Goal: Transaction & Acquisition: Purchase product/service

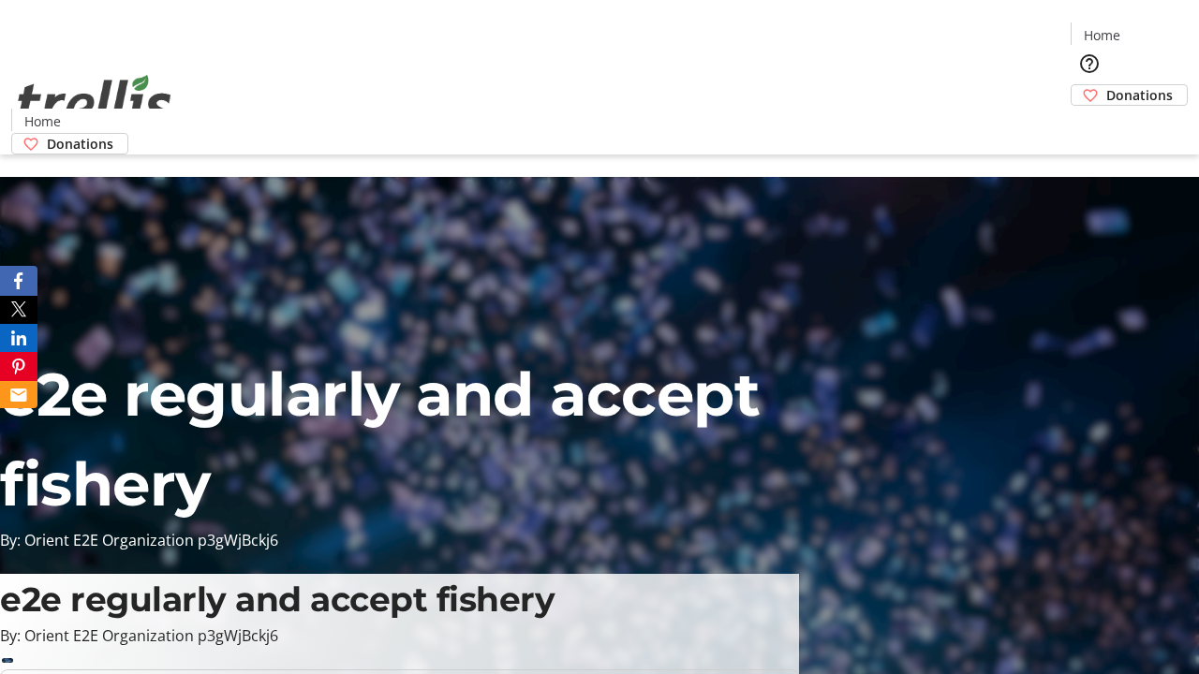
click at [1106, 85] on span "Donations" at bounding box center [1139, 95] width 67 height 20
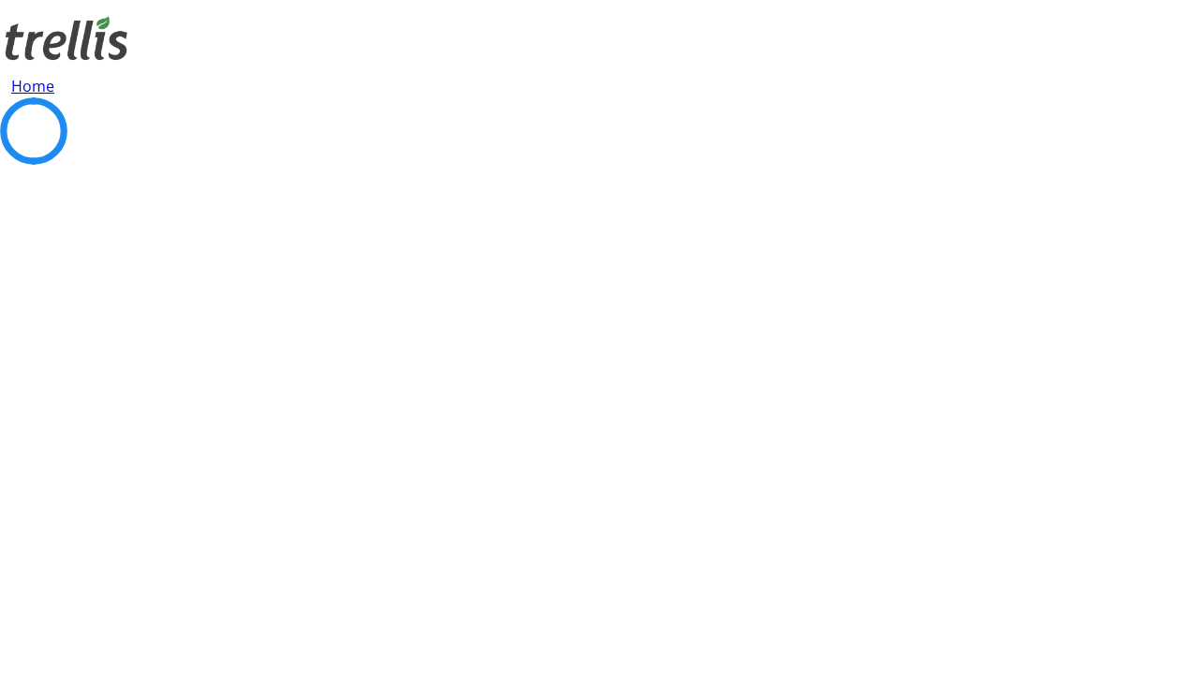
select select "CA"
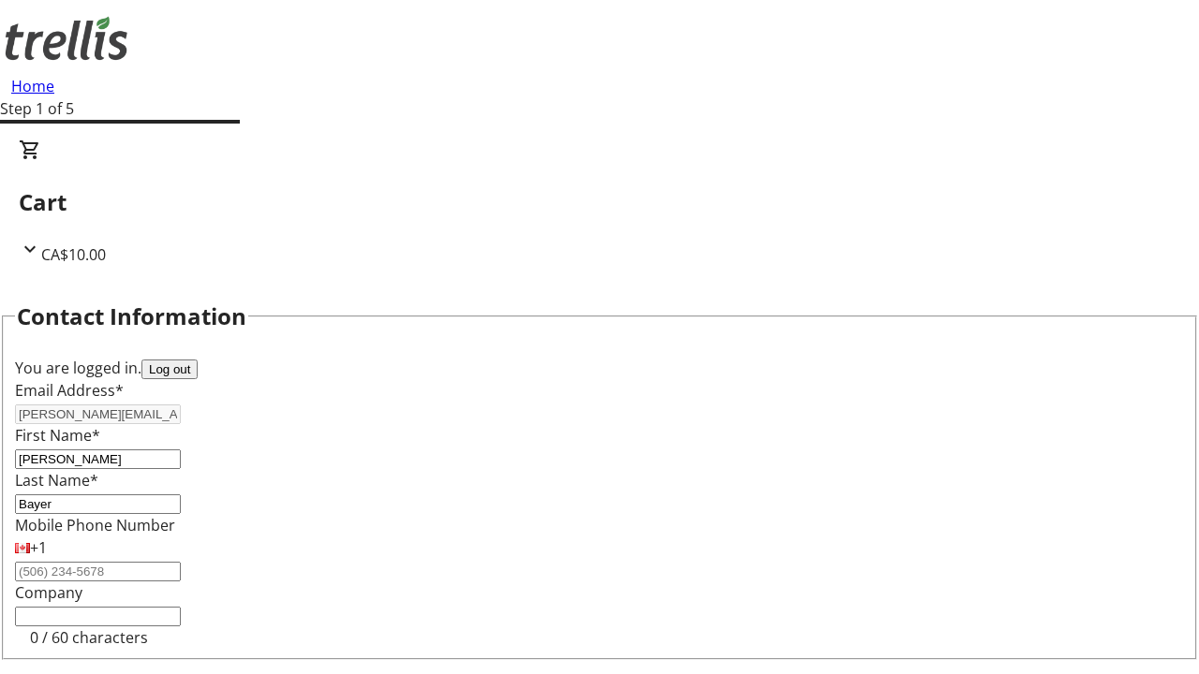
type input "[STREET_ADDRESS][PERSON_NAME]"
type input "Kelowna"
select select "BC"
type input "Kelowna"
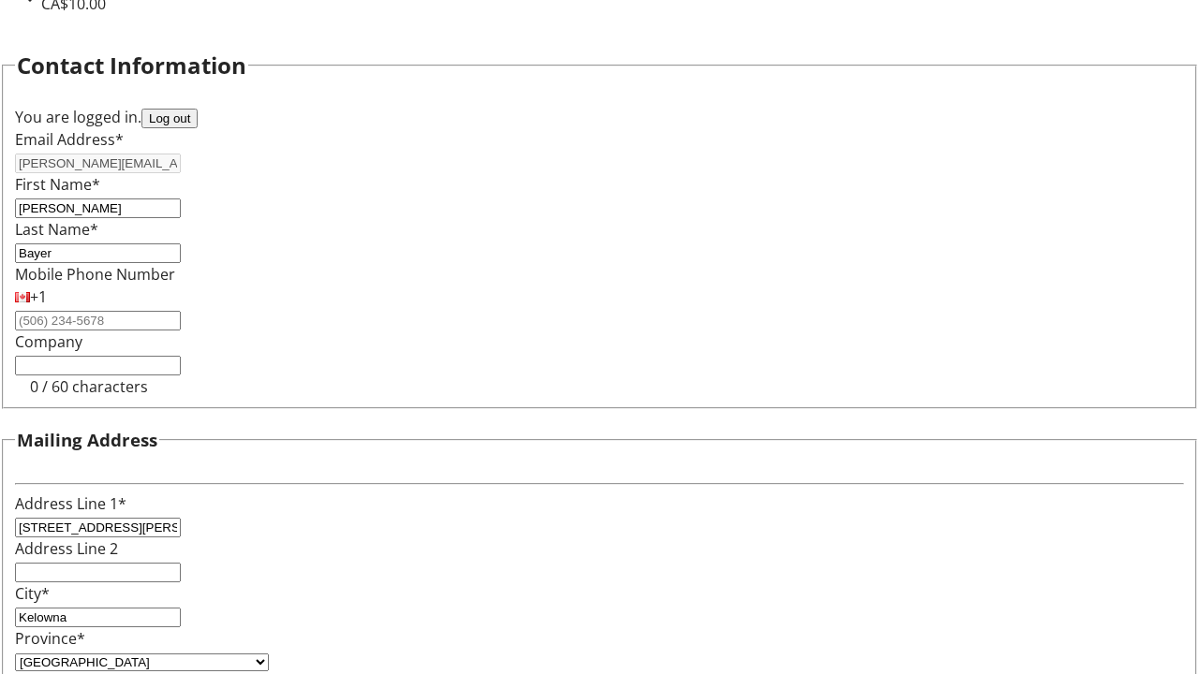
type input "V1Y 0C2"
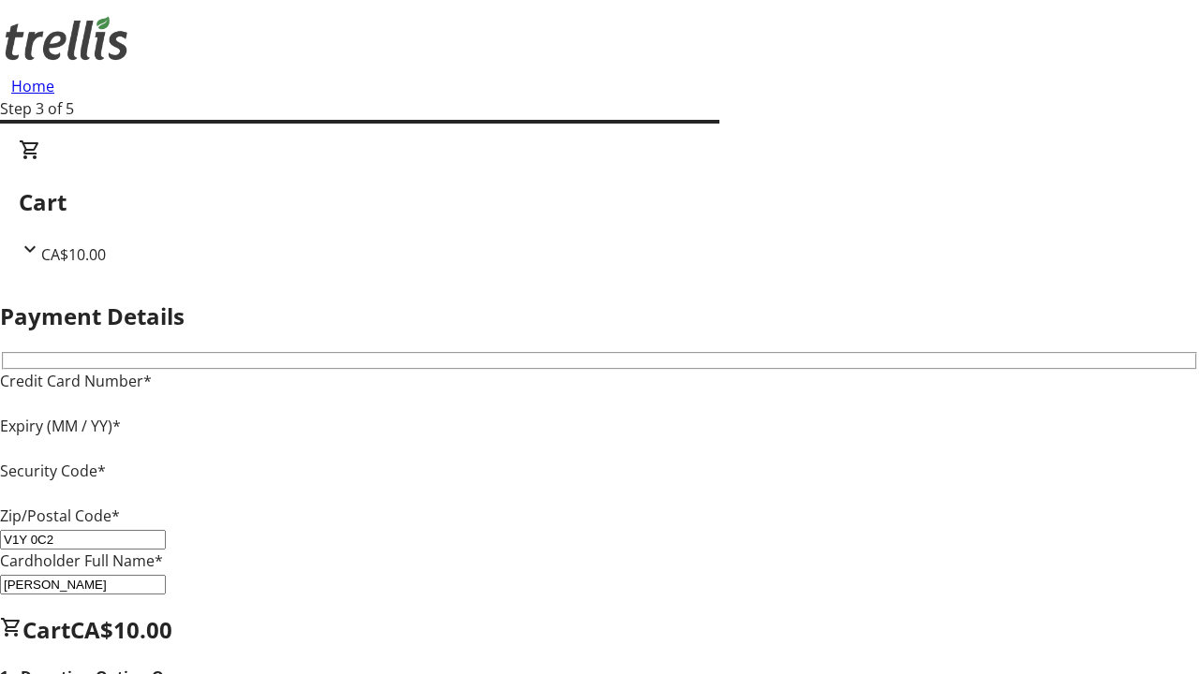
type input "V1Y 0C2"
